Goal: Transaction & Acquisition: Purchase product/service

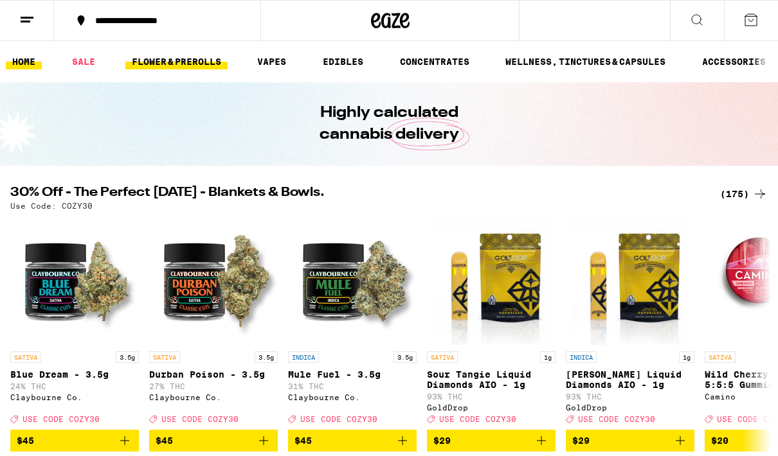
click at [181, 63] on link "FLOWER & PREROLLS" at bounding box center [176, 61] width 102 height 15
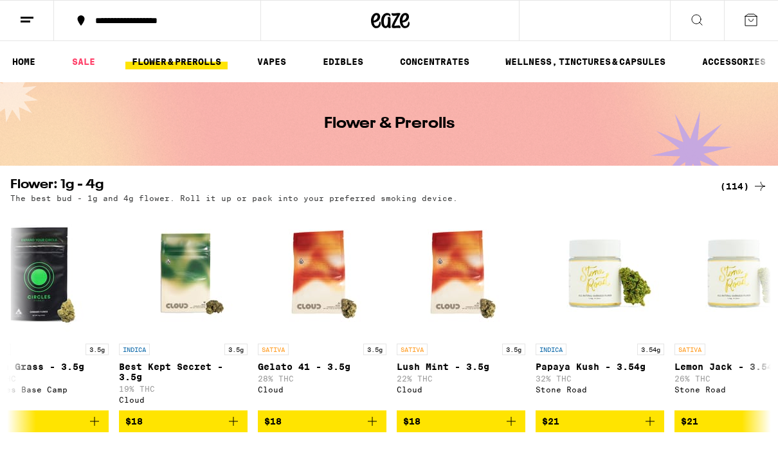
click at [215, 63] on link "FLOWER & PREROLLS" at bounding box center [176, 61] width 102 height 15
